Goal: Find specific page/section: Locate a particular part of the current website

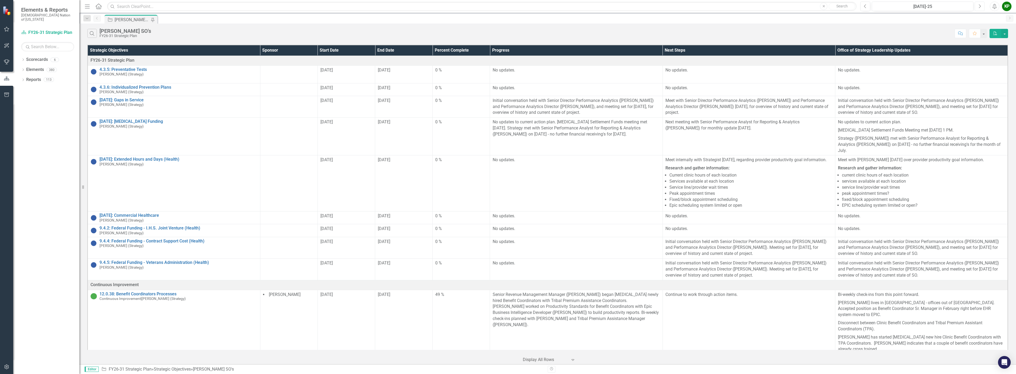
click at [979, 8] on icon "Next" at bounding box center [980, 6] width 3 height 5
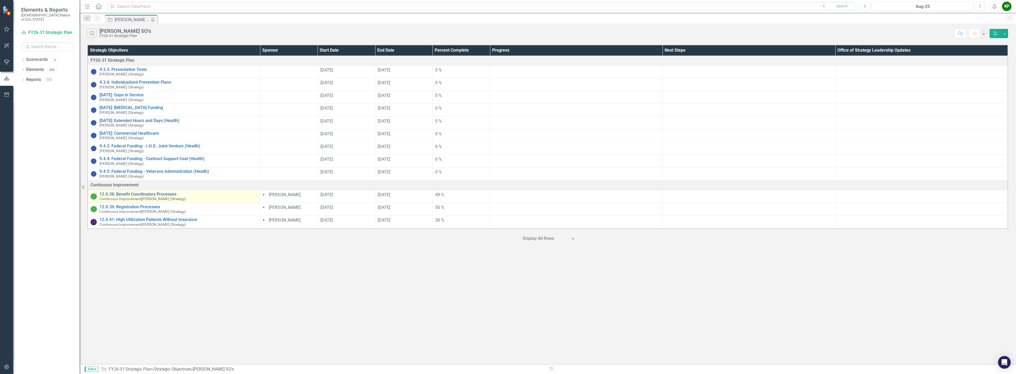
click at [156, 191] on td "12.0.38: Benefit Coordinators Processes Continuous Improvement | [PERSON_NAME] …" at bounding box center [174, 196] width 173 height 13
click at [157, 194] on link "12.0.38: Benefit Coordinators Processes" at bounding box center [179, 194] width 158 height 5
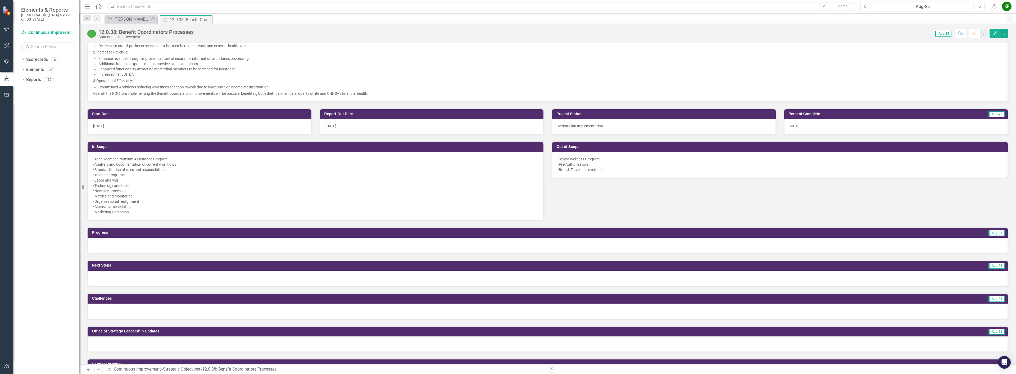
scroll to position [185, 0]
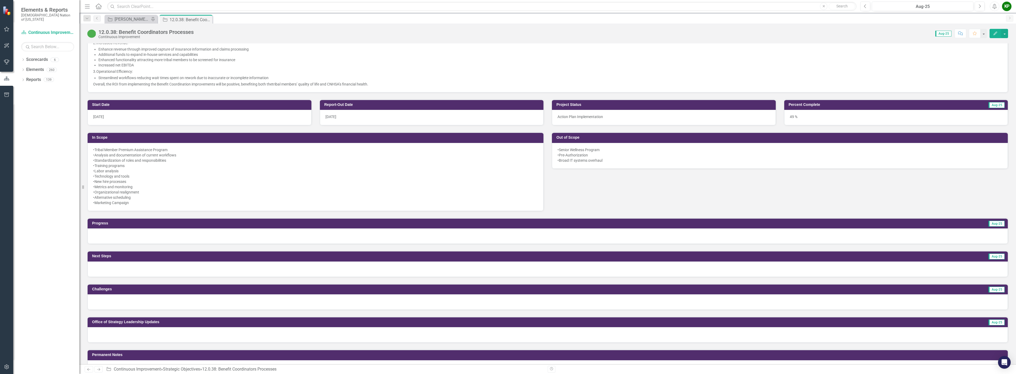
click at [265, 237] on div at bounding box center [548, 235] width 921 height 15
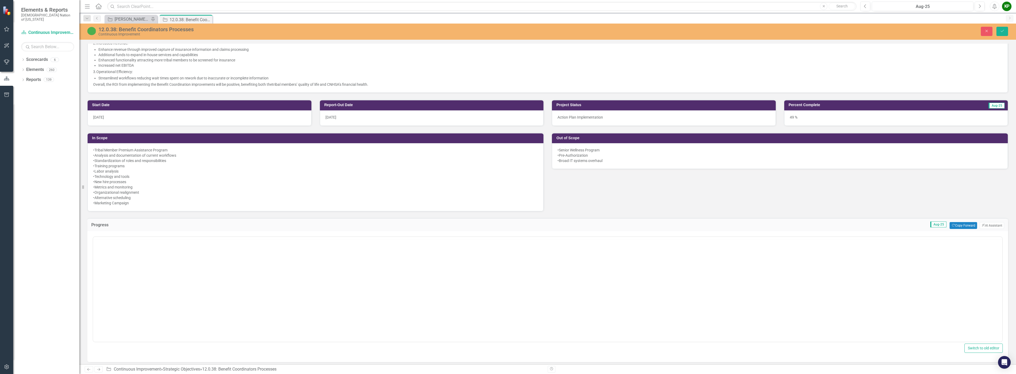
scroll to position [0, 0]
click at [274, 259] on body "Rich Text Area. Press ALT-0 for help." at bounding box center [547, 288] width 909 height 79
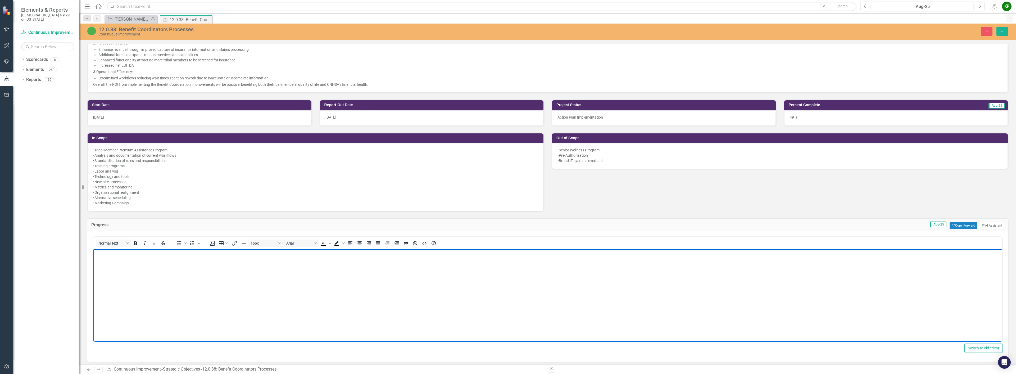
click at [478, 292] on body "Rich Text Area. Press ALT-0 for help." at bounding box center [547, 288] width 909 height 79
